Goal: Task Accomplishment & Management: Manage account settings

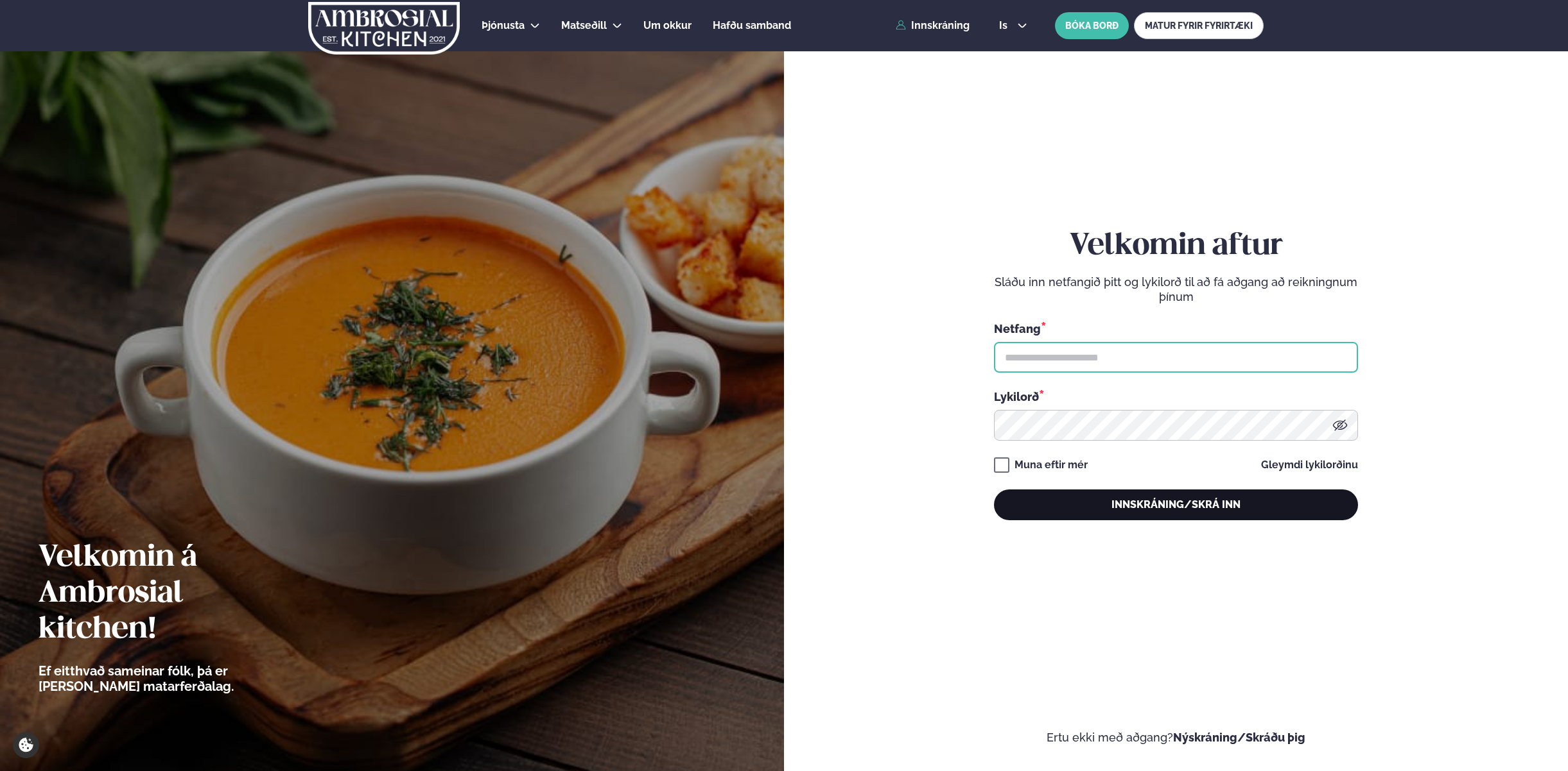
type input "**********"
click at [1187, 506] on button "Innskráning/Skrá inn" at bounding box center [1176, 505] width 364 height 31
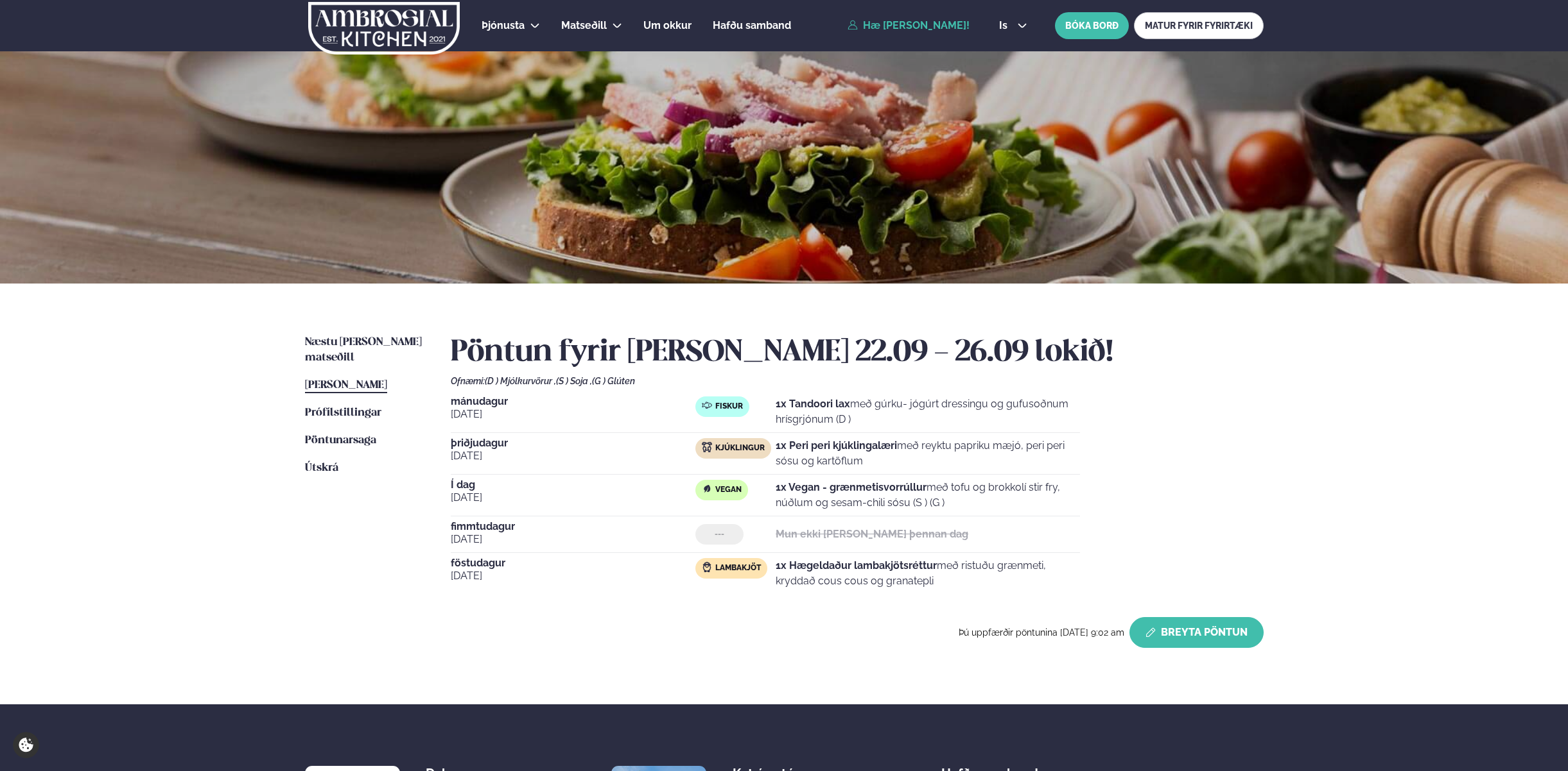
click at [1191, 627] on button "Breyta Pöntun" at bounding box center [1197, 632] width 134 height 31
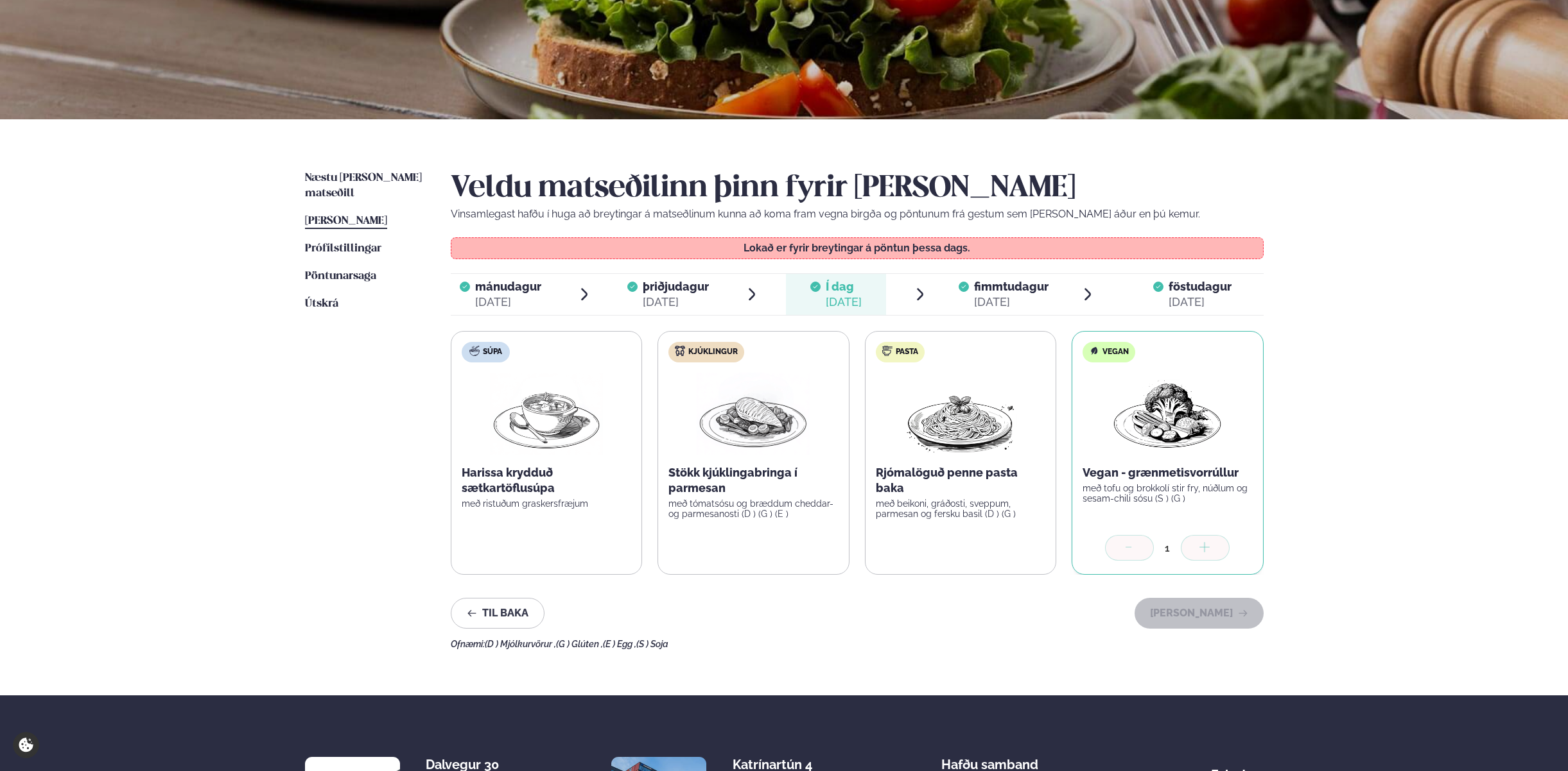
scroll to position [207, 0]
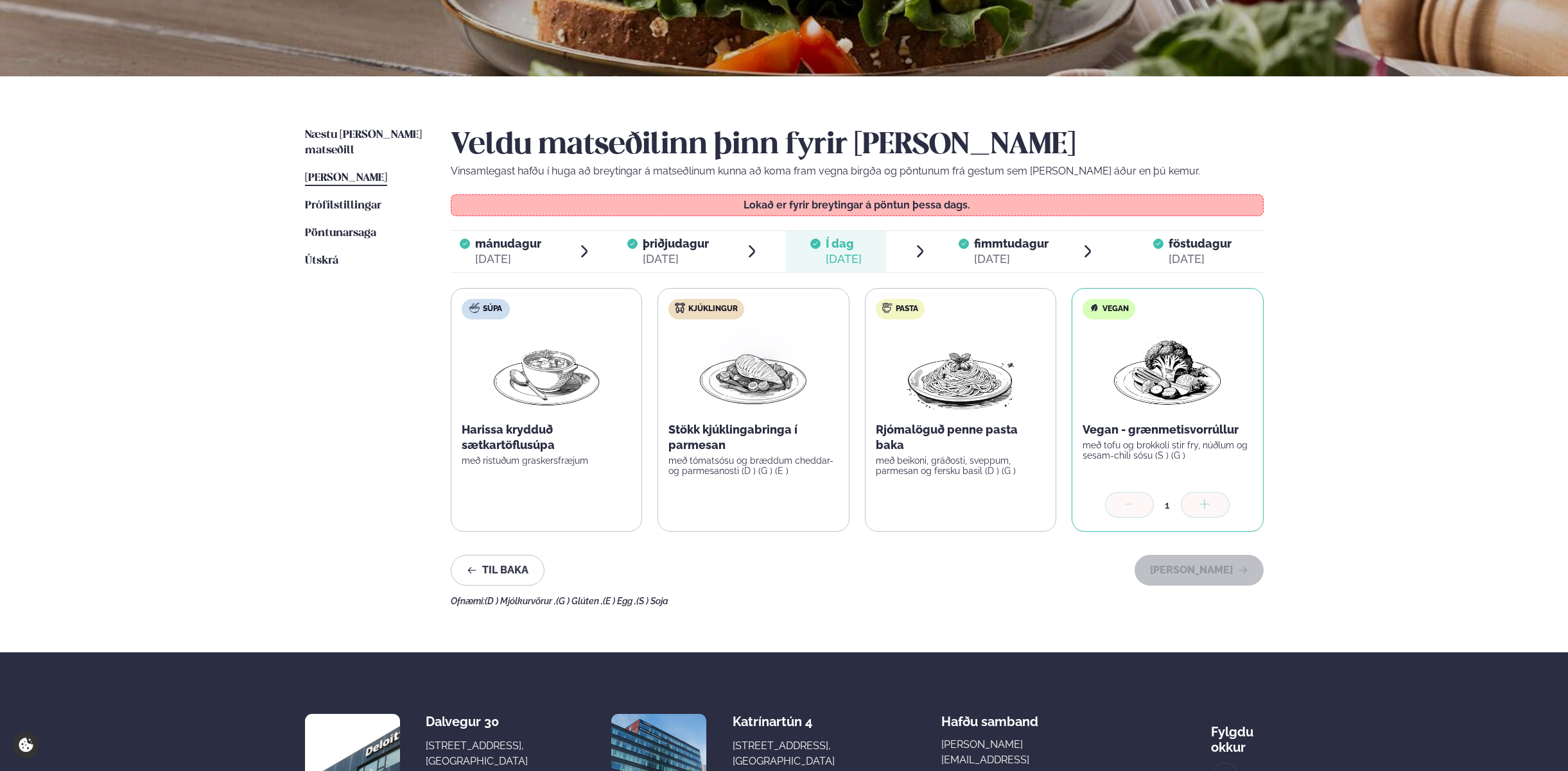
click at [997, 251] on div "[DATE]" at bounding box center [1010, 258] width 74 height 15
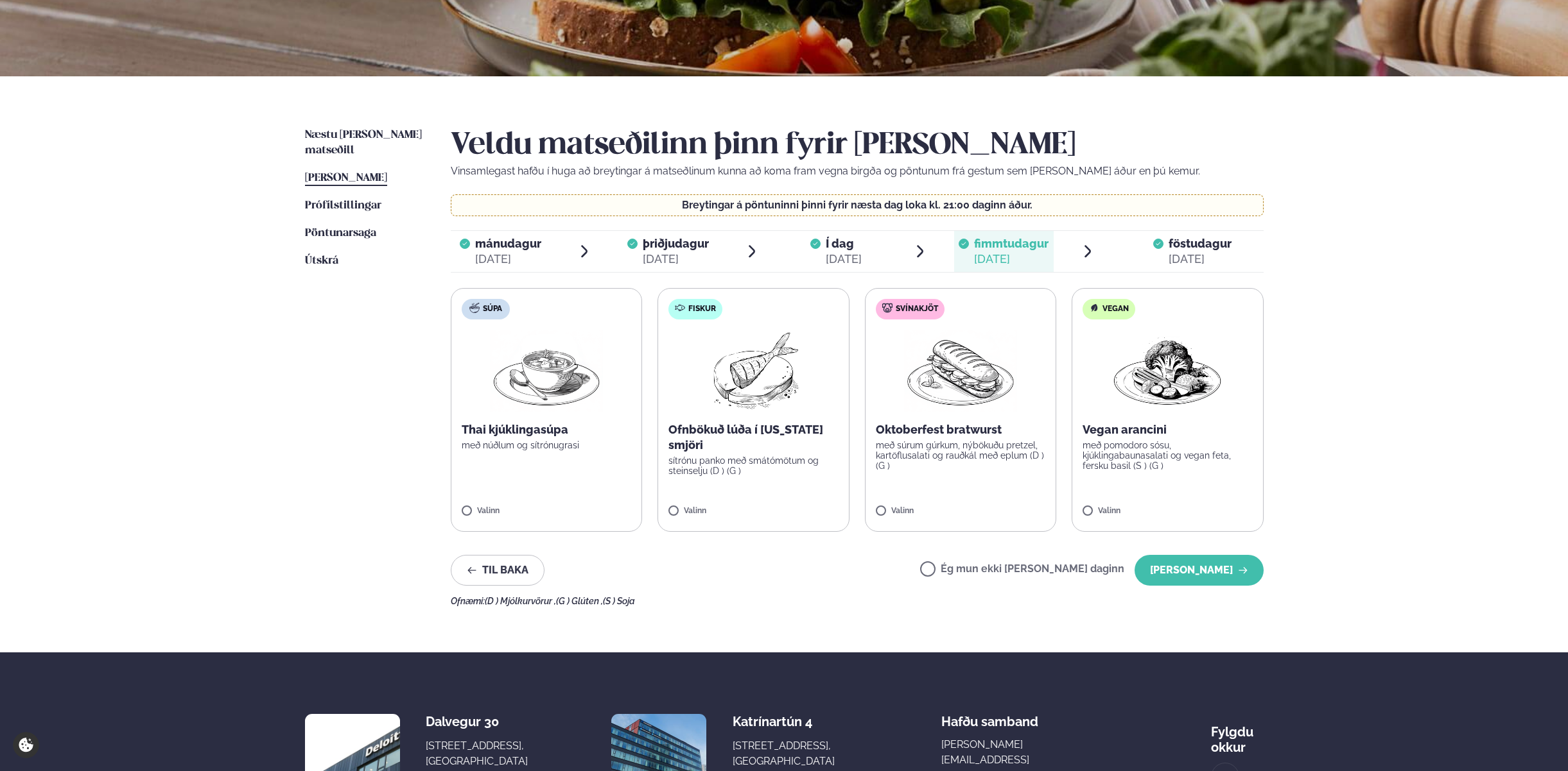
click at [1175, 263] on div "[DATE]" at bounding box center [1200, 258] width 63 height 15
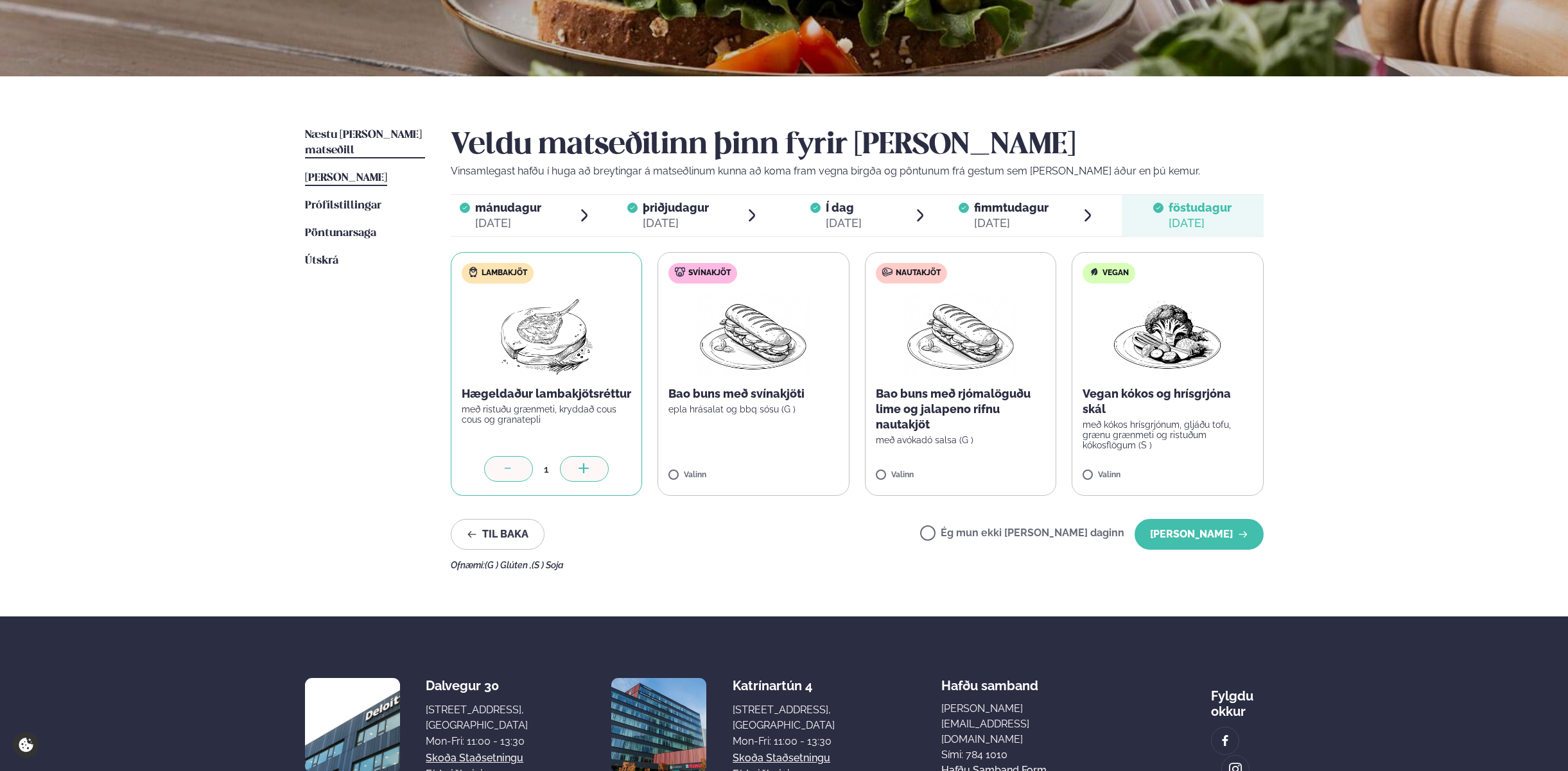
click at [370, 134] on span "Næstu [PERSON_NAME] matseðill" at bounding box center [363, 143] width 117 height 26
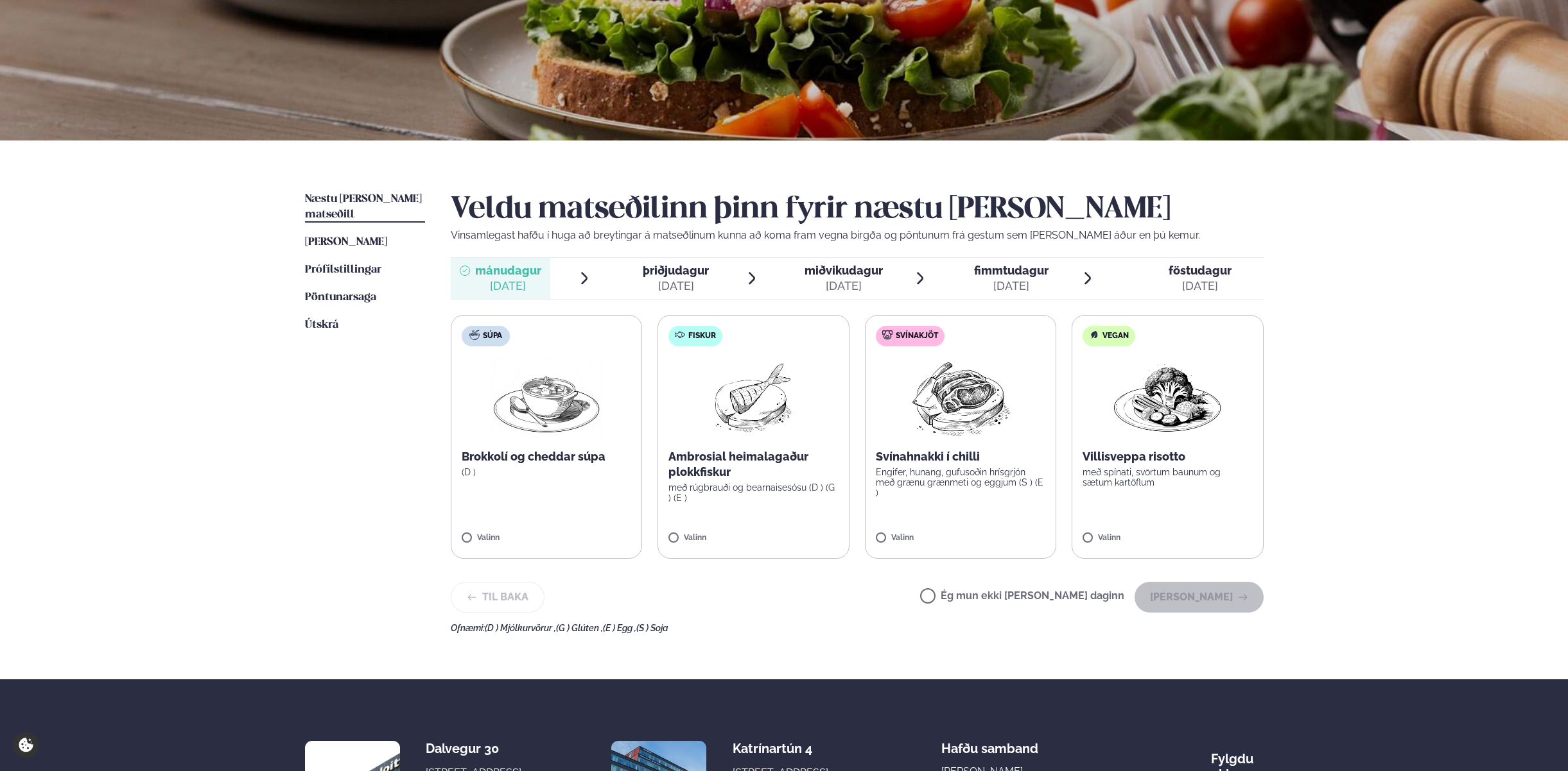
scroll to position [193, 0]
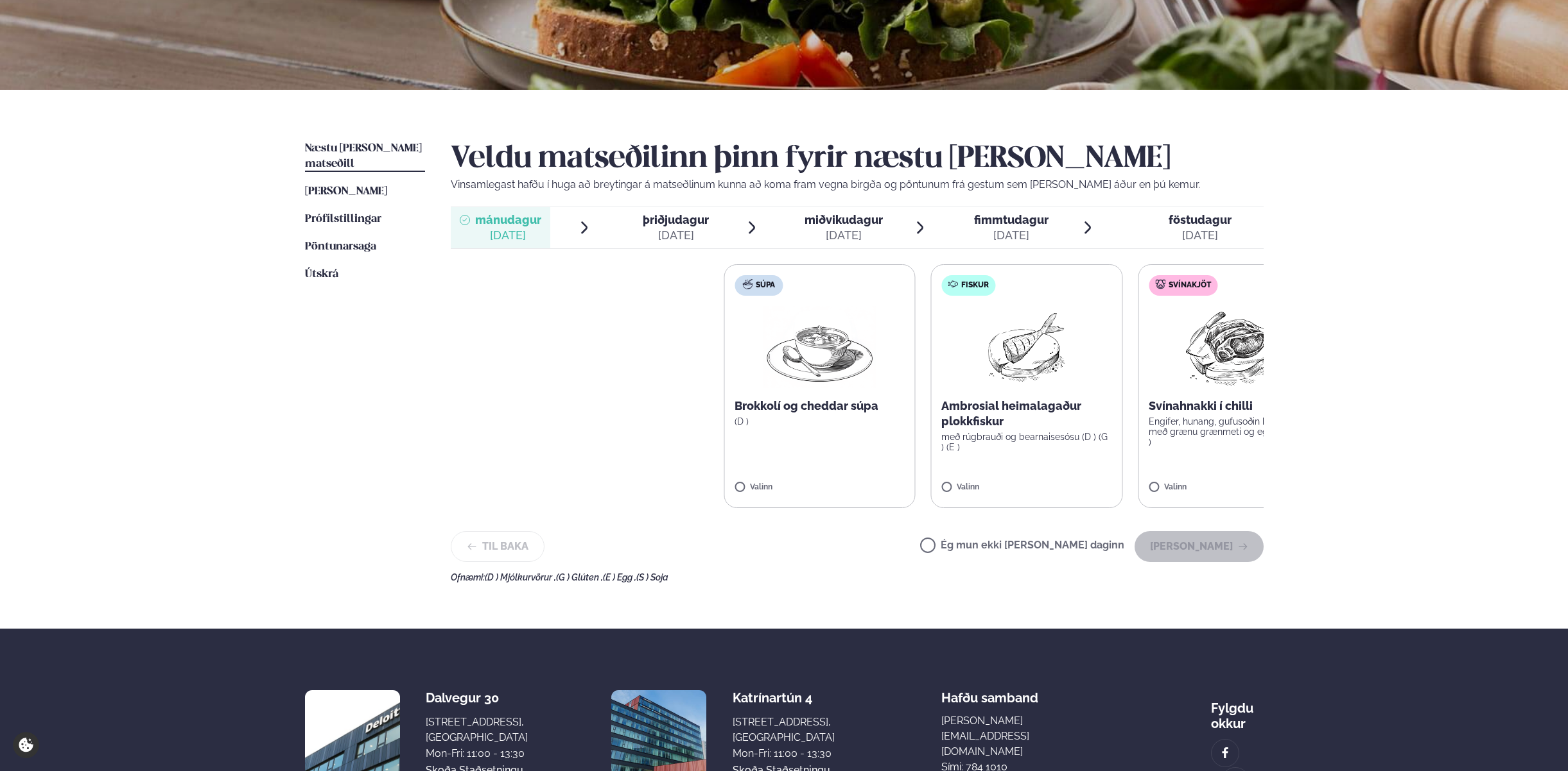
click at [1463, 347] on div "Þjónusta Hádegismatur fyrir fyrirtæki Fyrirtækja veitingar Einkapartý Matseðill…" at bounding box center [784, 350] width 1568 height 1088
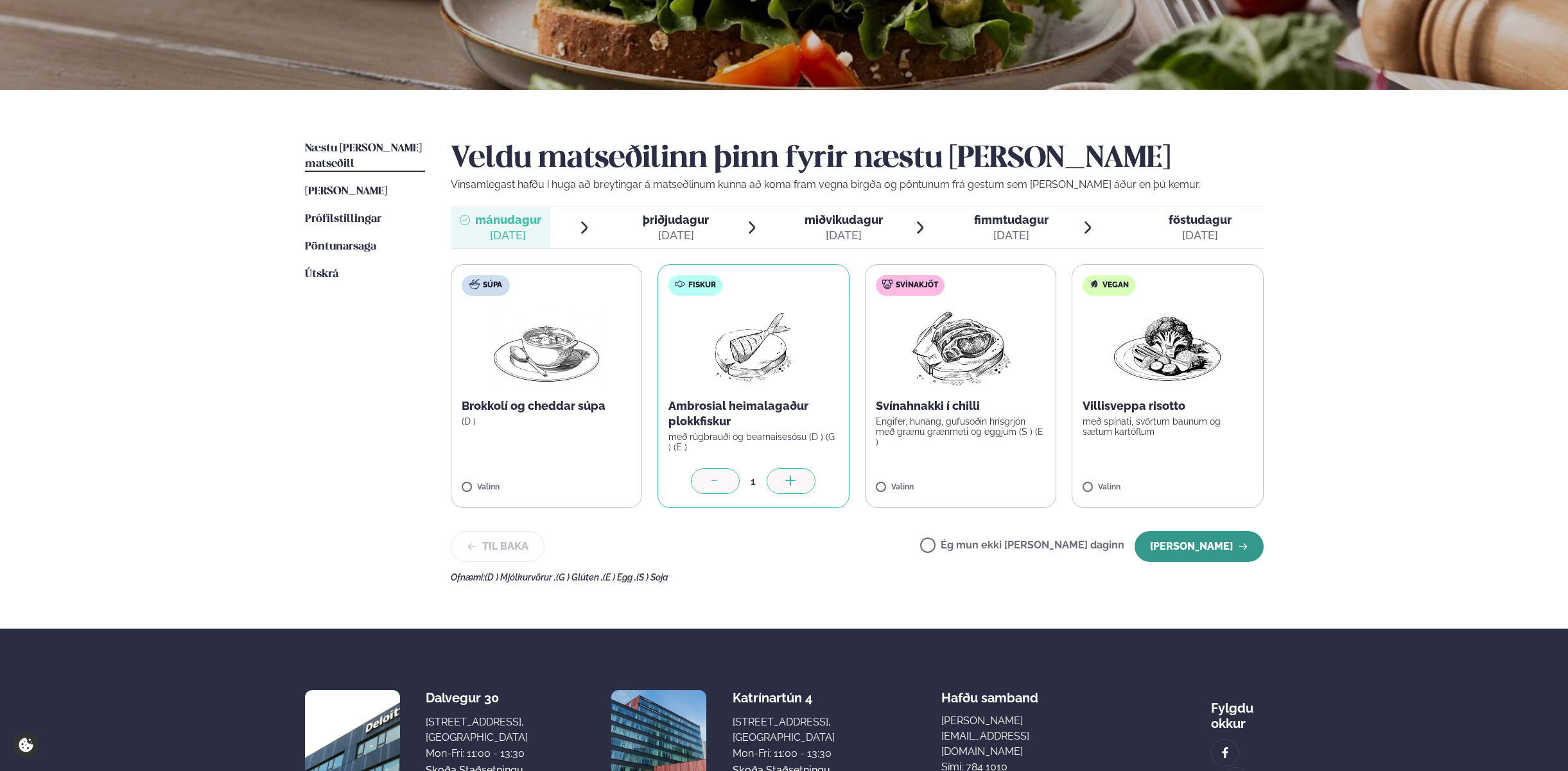
click at [1206, 552] on button "[PERSON_NAME]" at bounding box center [1199, 546] width 129 height 31
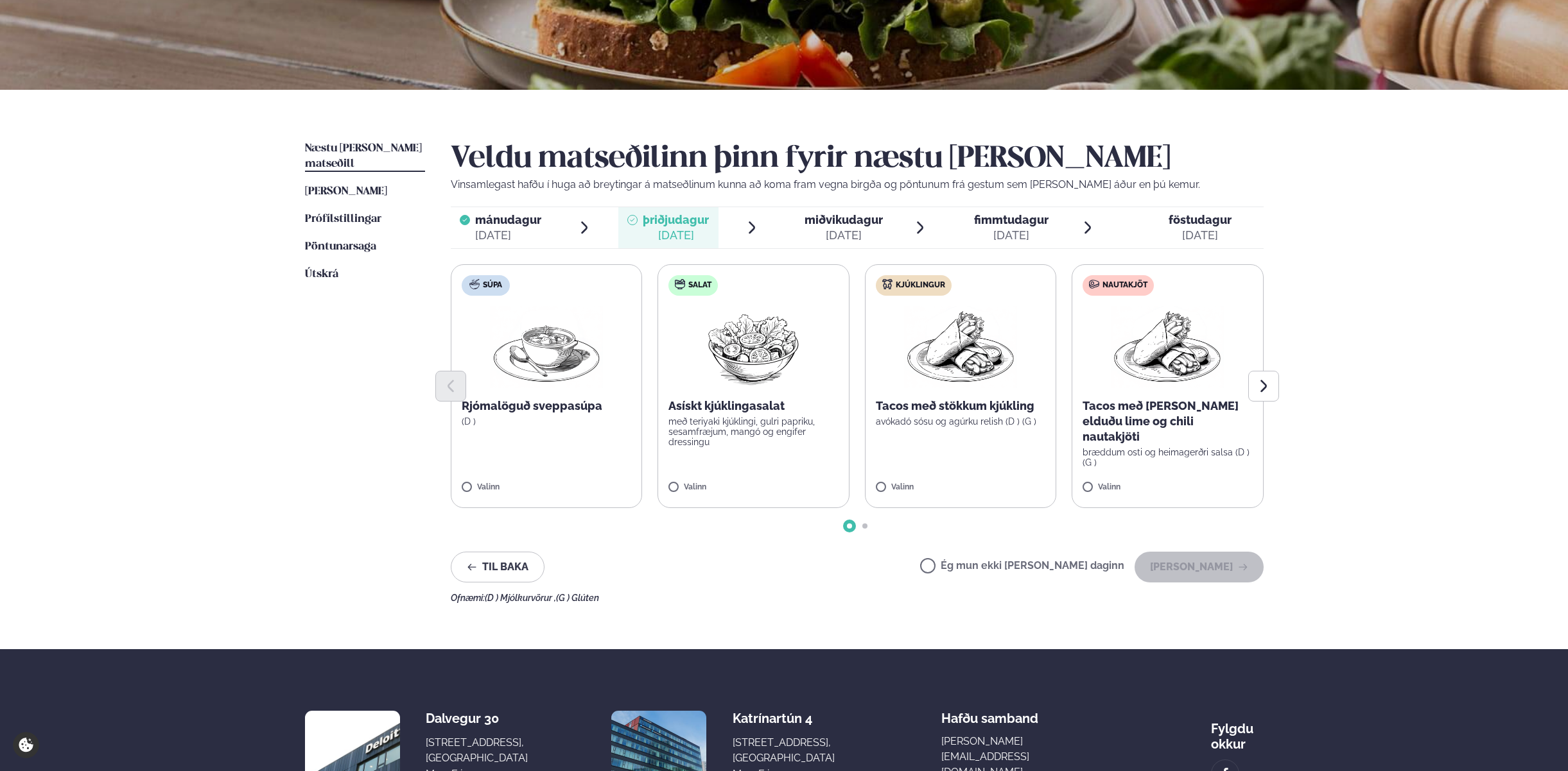
click at [969, 568] on label "Ég mun ekki [PERSON_NAME] daginn" at bounding box center [1022, 567] width 204 height 14
click at [1238, 572] on icon "button" at bounding box center [1243, 567] width 10 height 10
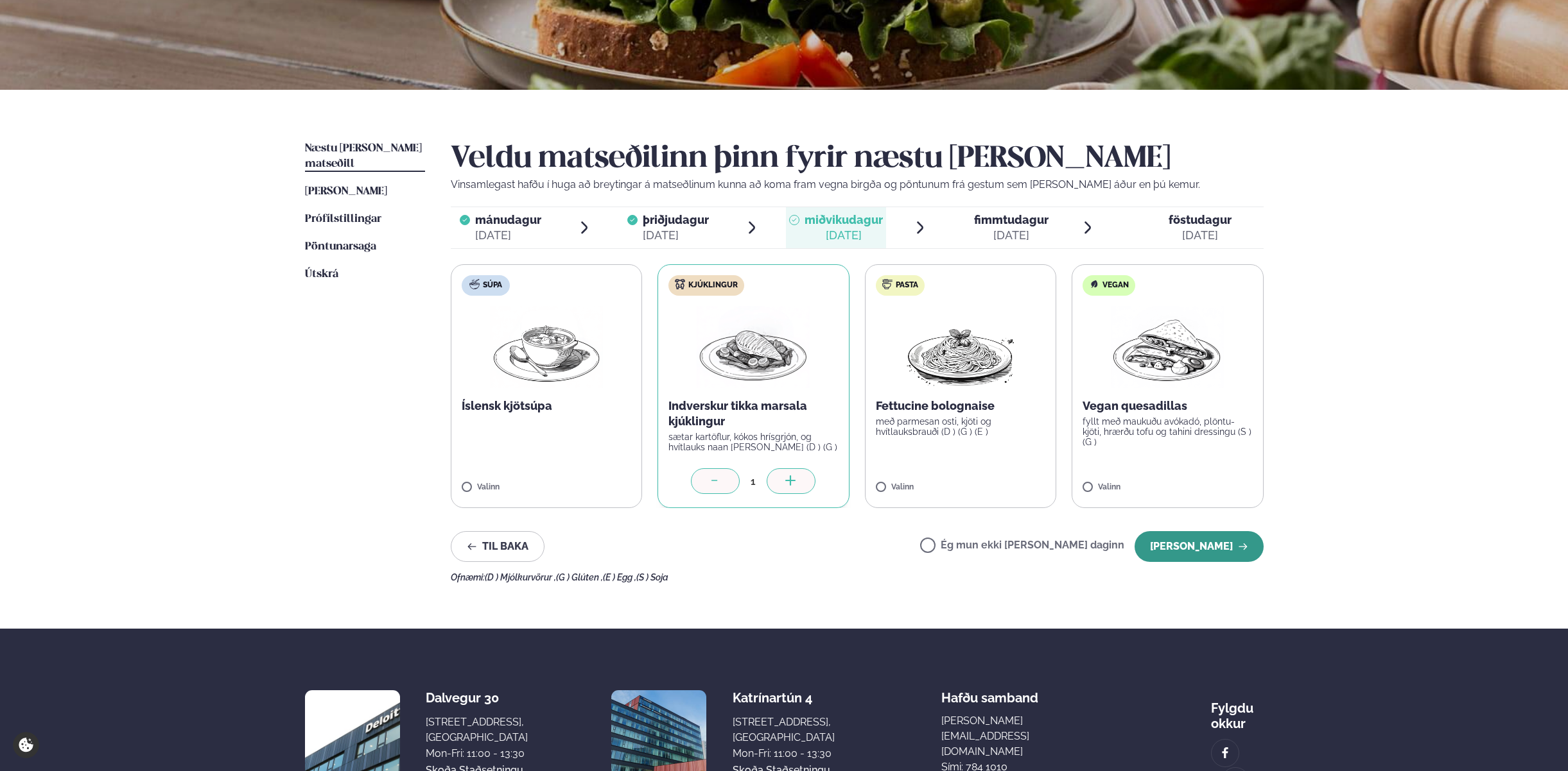
click at [1210, 554] on button "[PERSON_NAME]" at bounding box center [1199, 546] width 129 height 31
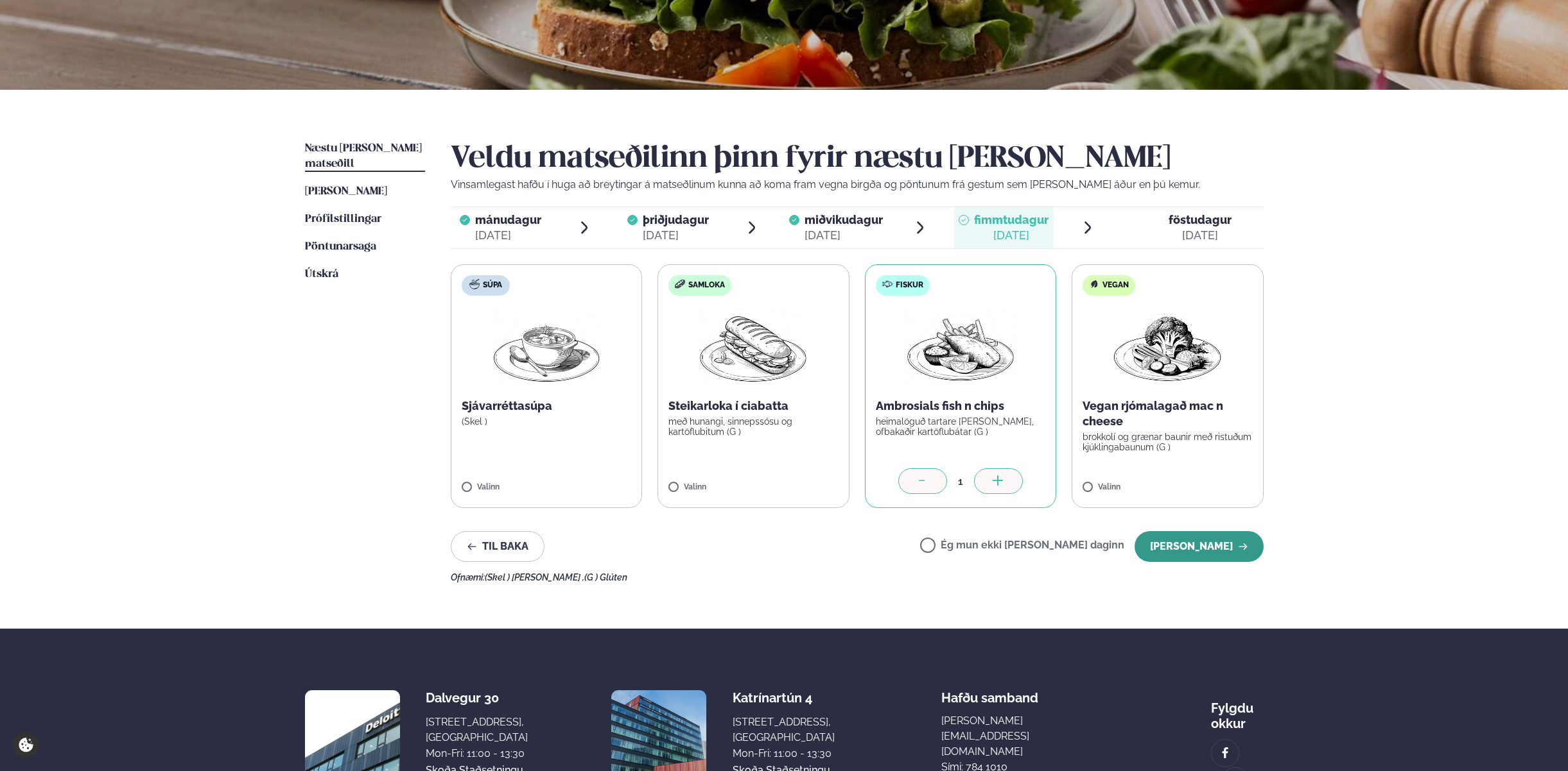
click at [1205, 548] on button "[PERSON_NAME]" at bounding box center [1199, 546] width 129 height 31
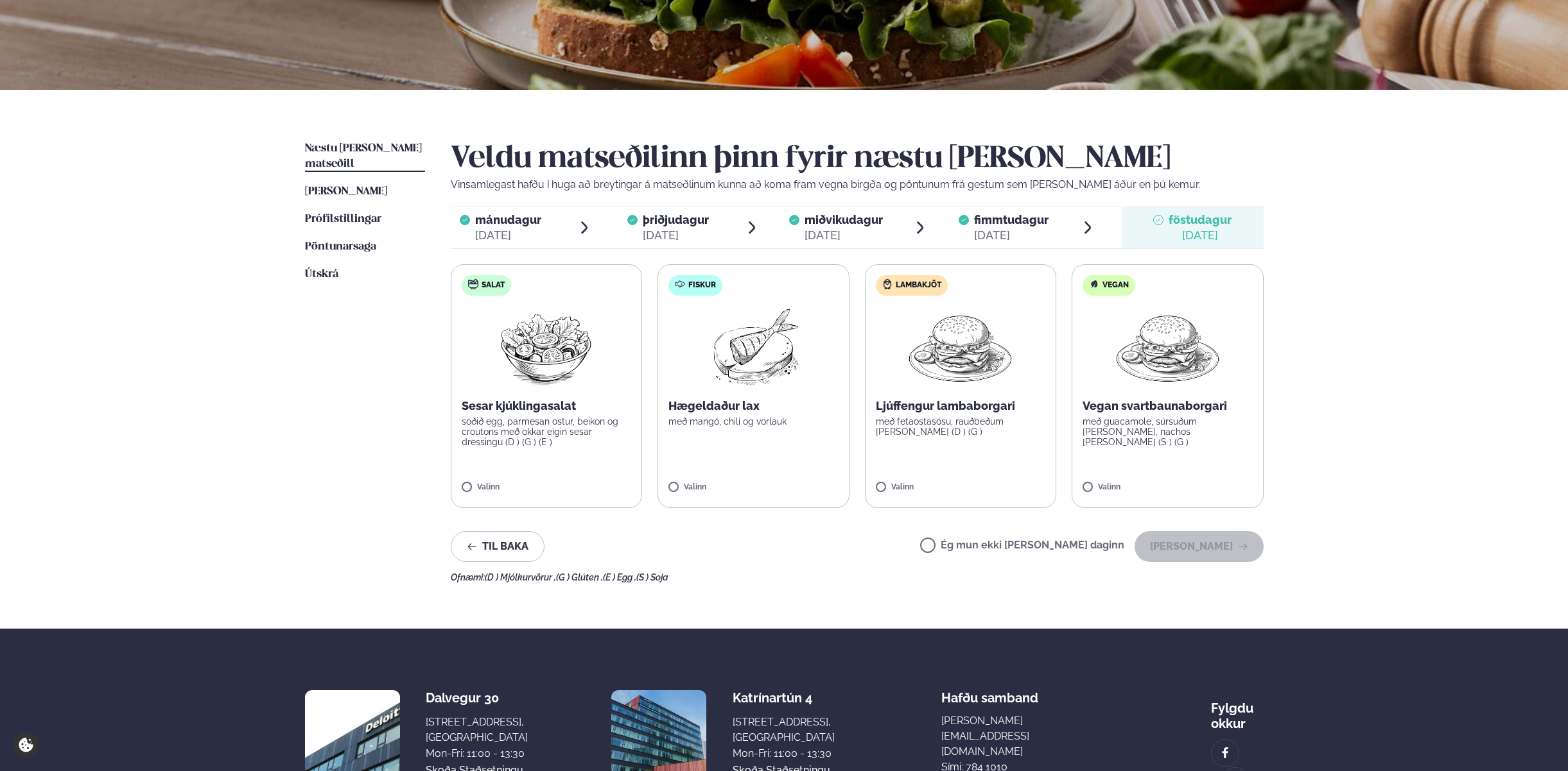
click at [969, 545] on label "Ég mun ekki [PERSON_NAME] daginn" at bounding box center [1022, 546] width 204 height 14
click at [1210, 544] on button "[PERSON_NAME]" at bounding box center [1199, 546] width 129 height 31
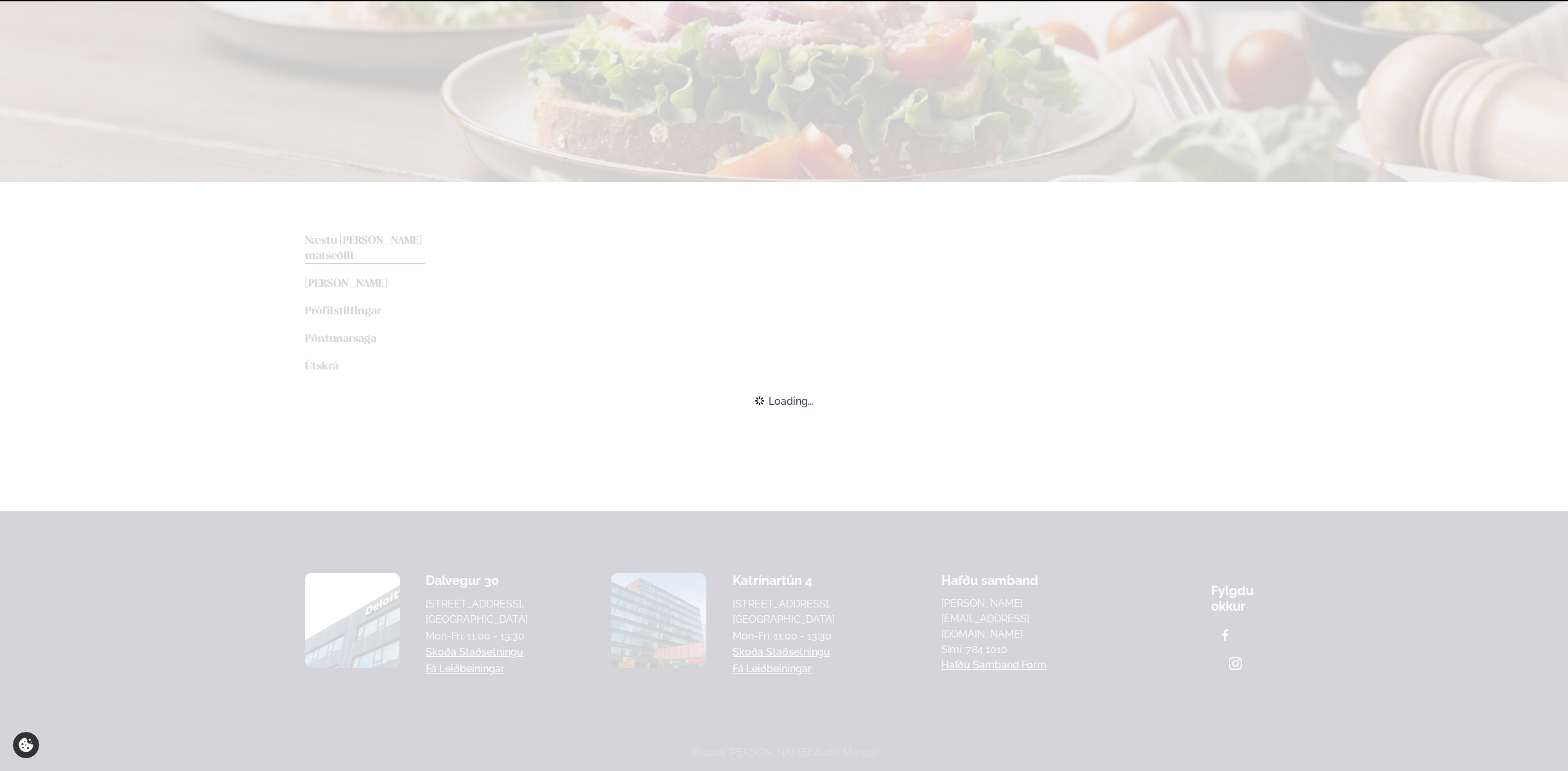
scroll to position [188, 0]
